Goal: Transaction & Acquisition: Purchase product/service

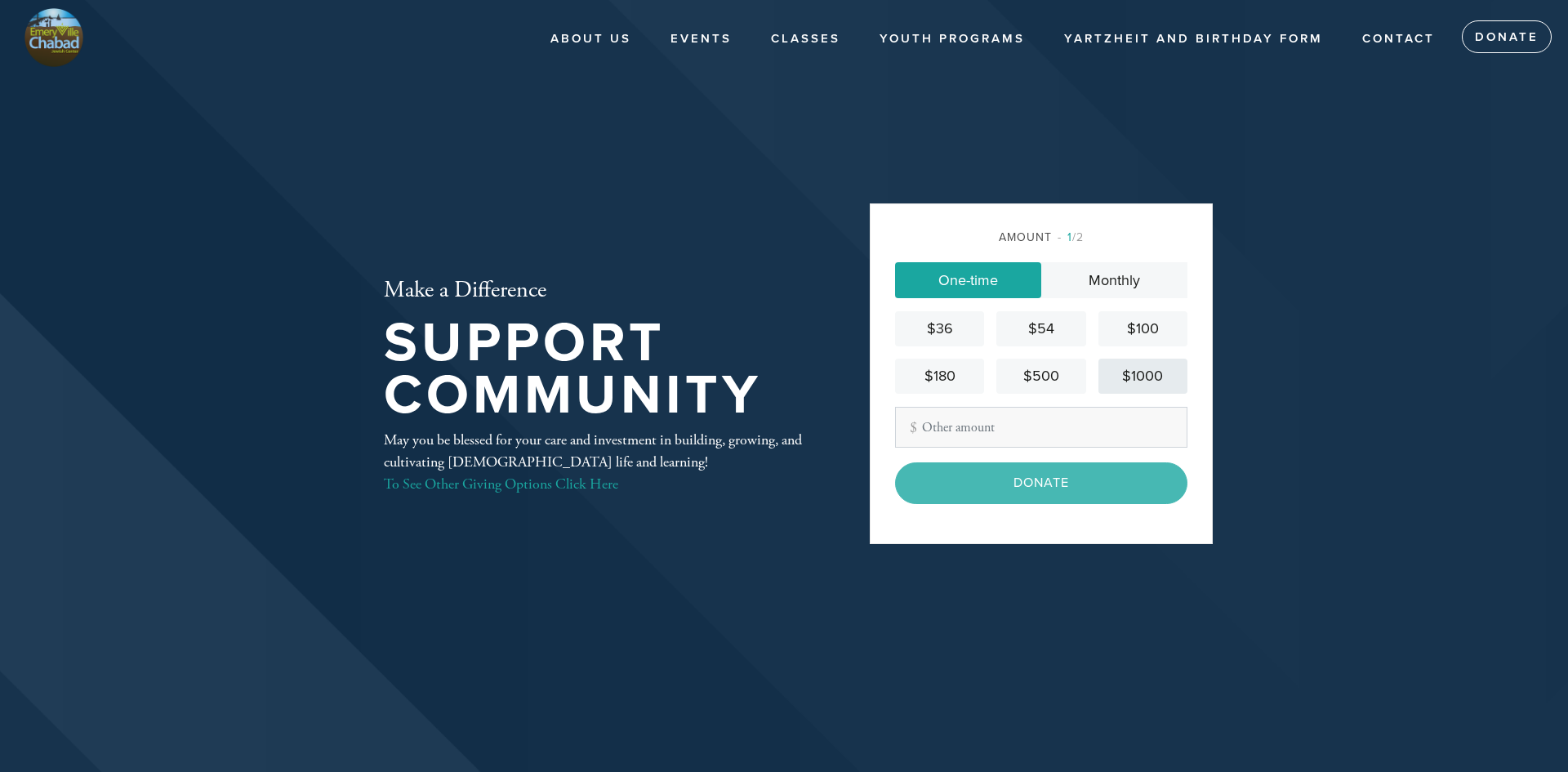
click at [1147, 369] on div "$1000" at bounding box center [1143, 376] width 76 height 22
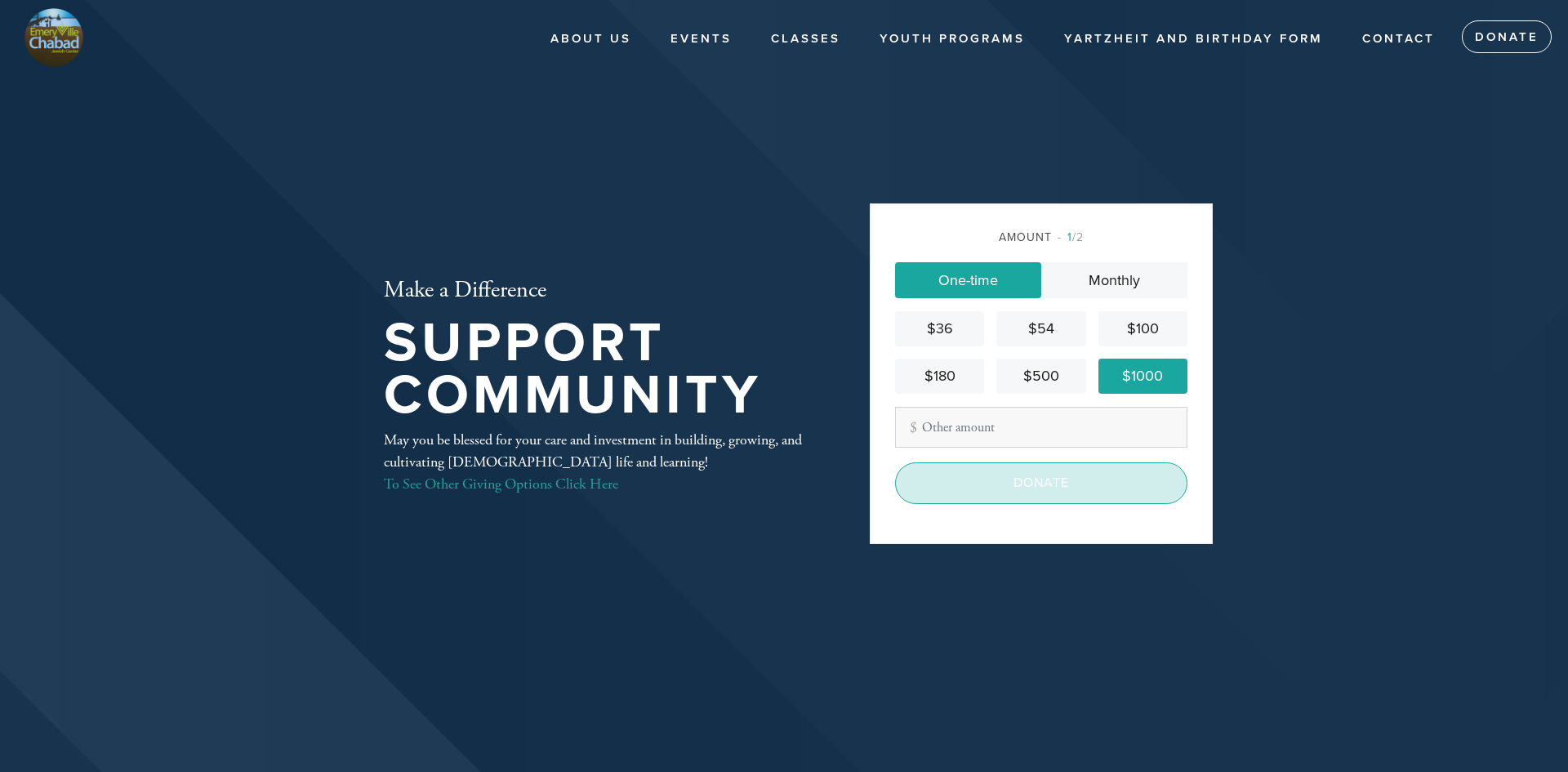
click at [1072, 483] on input "Donate" at bounding box center [1041, 482] width 293 height 41
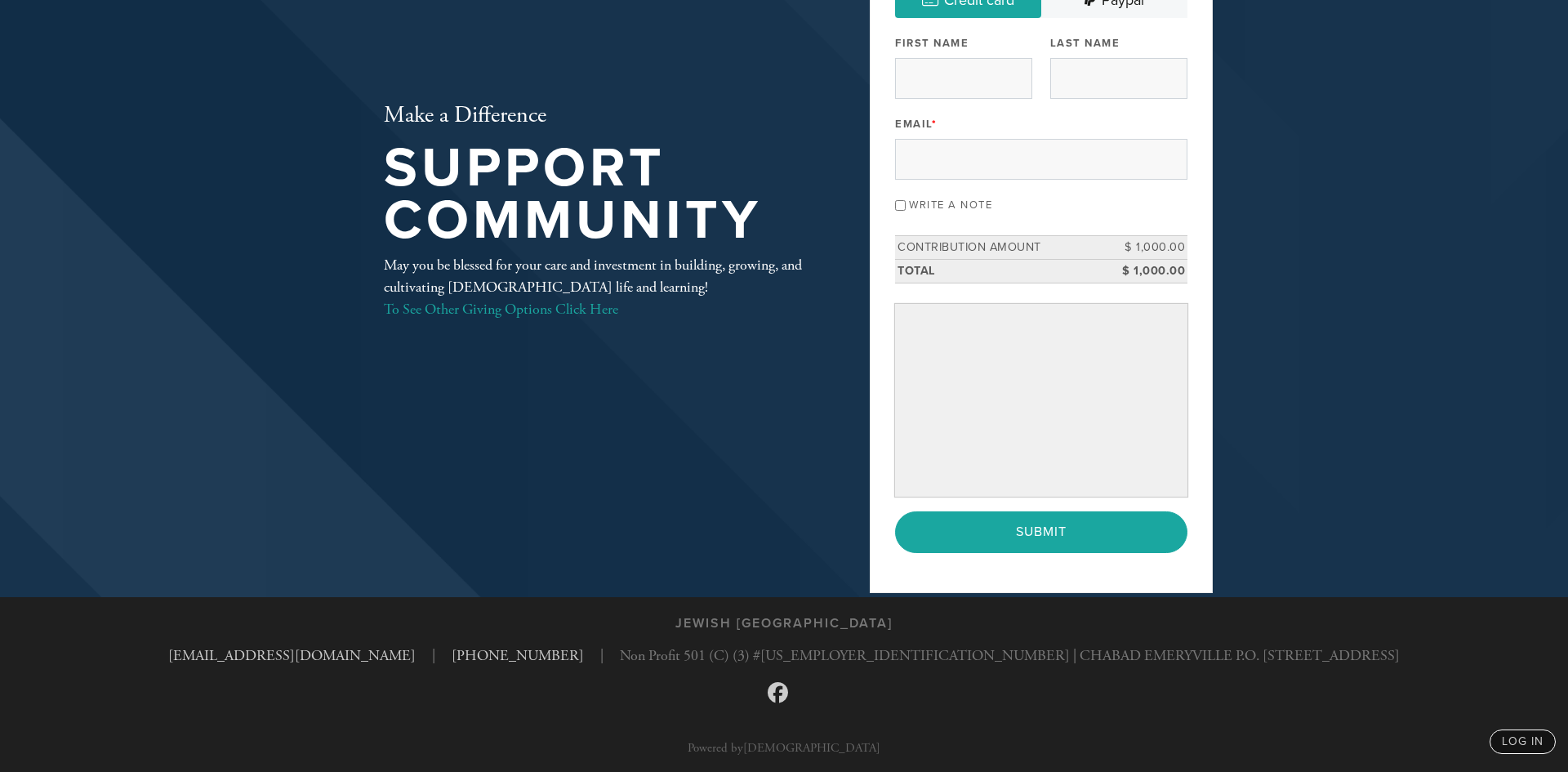
scroll to position [176, 0]
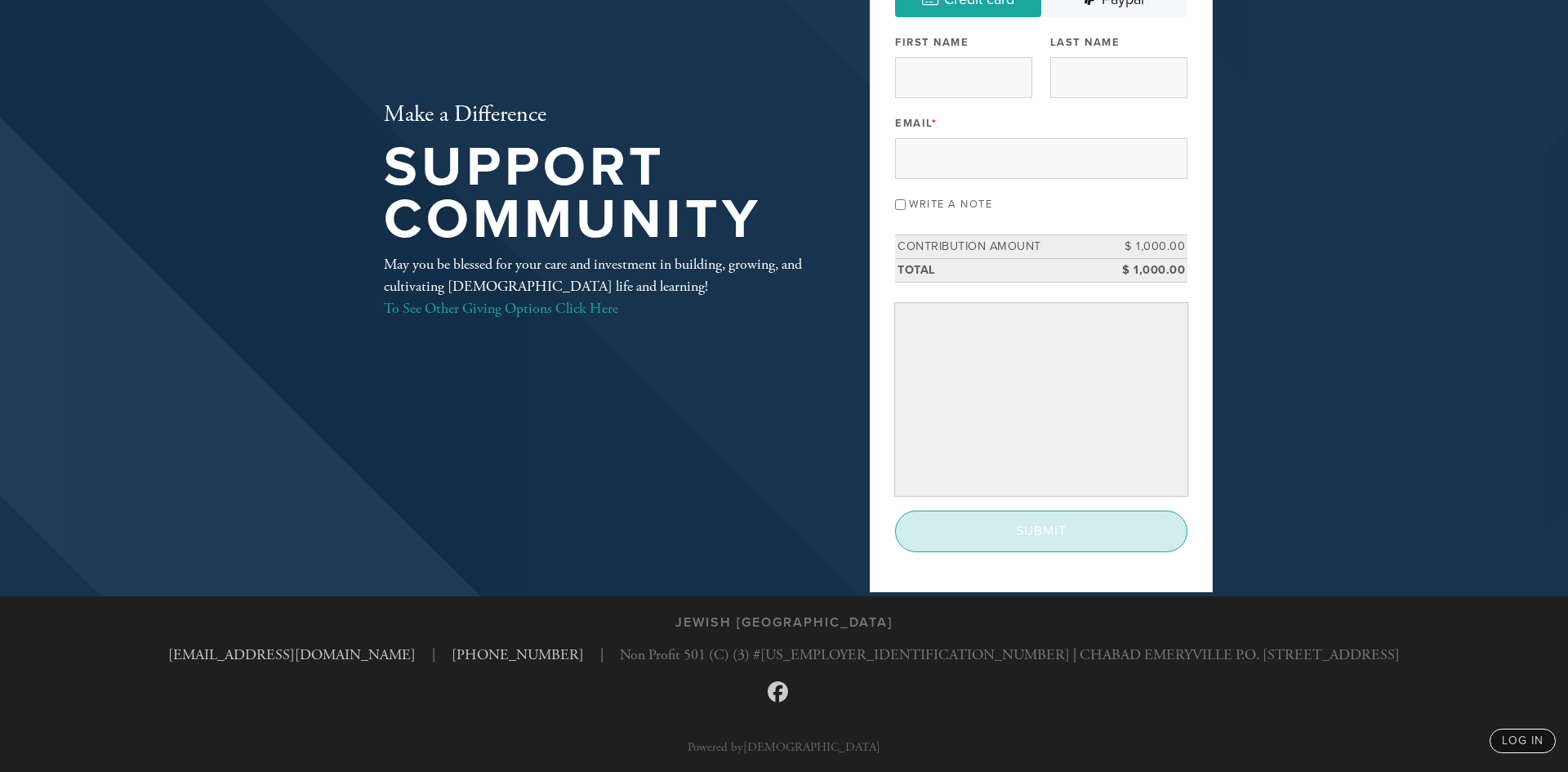
click at [1136, 525] on input "Submit" at bounding box center [1041, 530] width 293 height 41
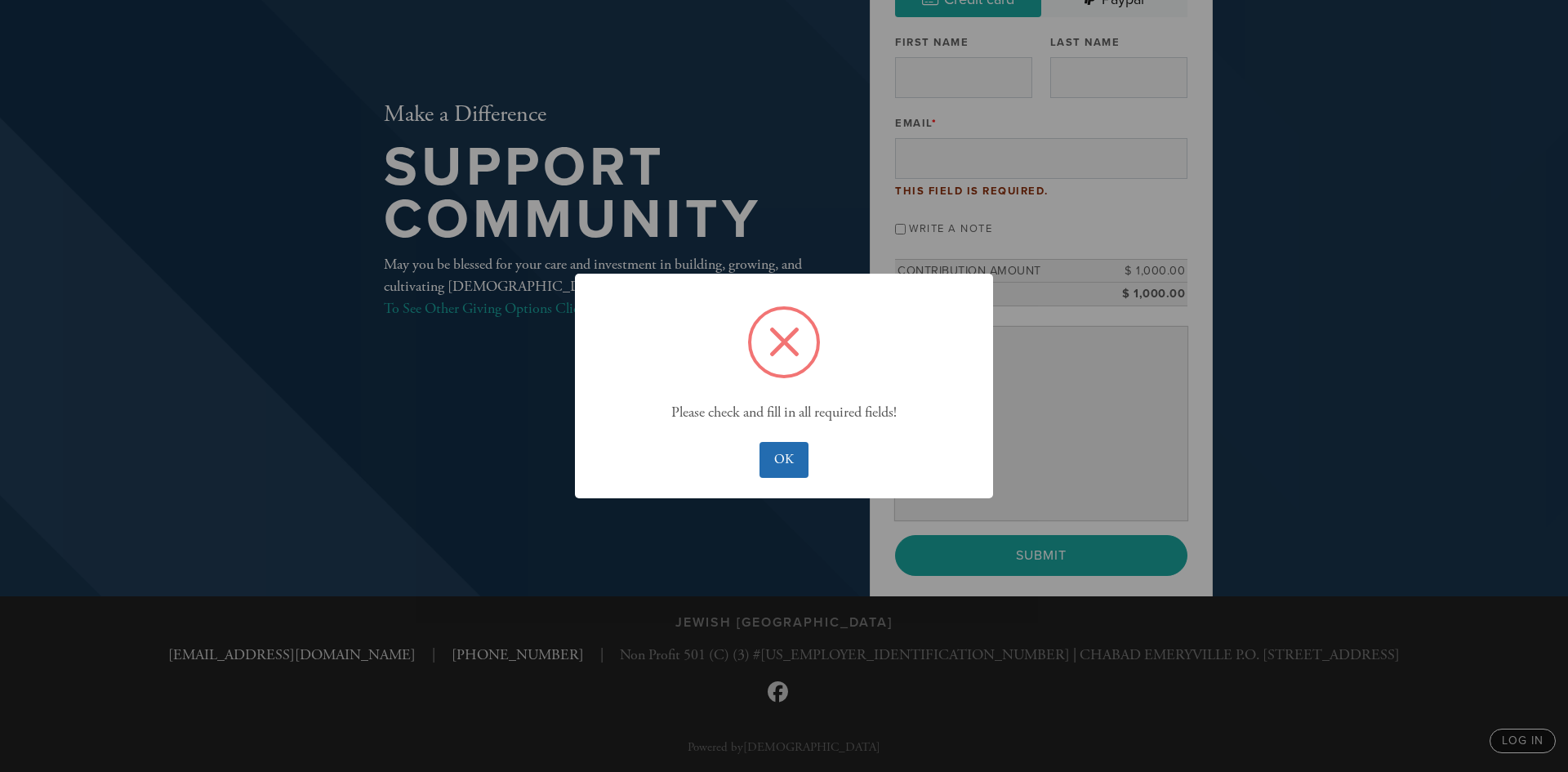
click at [789, 463] on button "OK" at bounding box center [784, 459] width 48 height 36
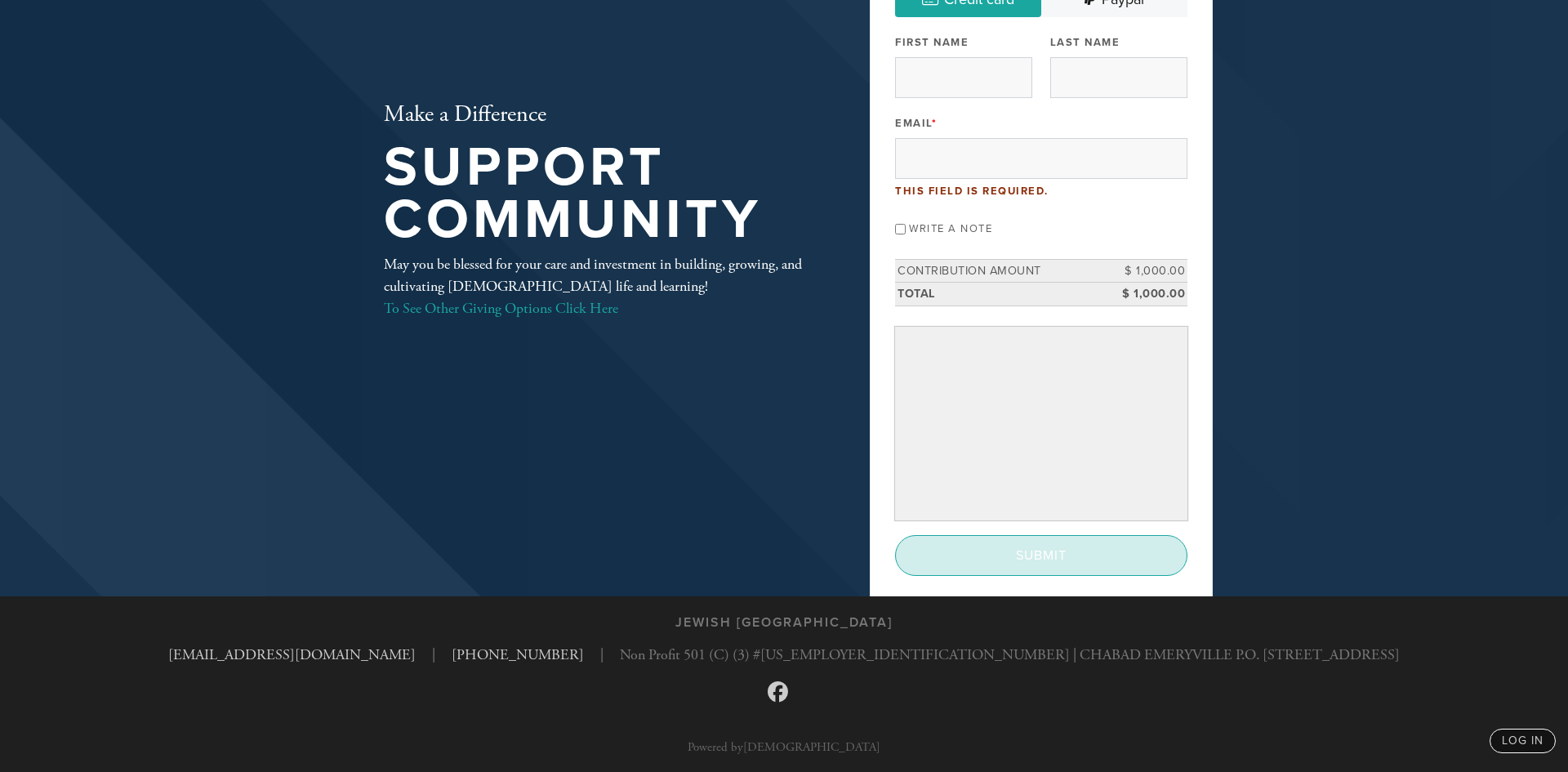
scroll to position [0, 0]
